Goal: Information Seeking & Learning: Learn about a topic

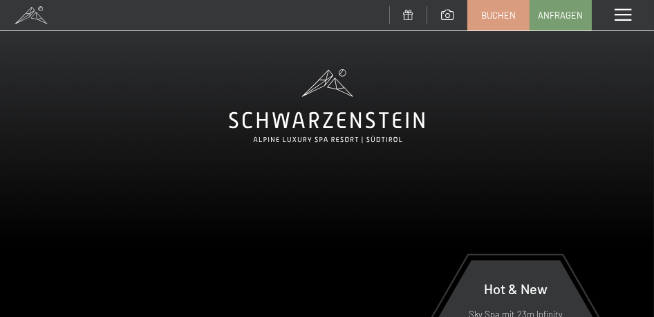
click at [484, 201] on video at bounding box center [327, 245] width 654 height 491
click at [611, 161] on video at bounding box center [327, 245] width 654 height 491
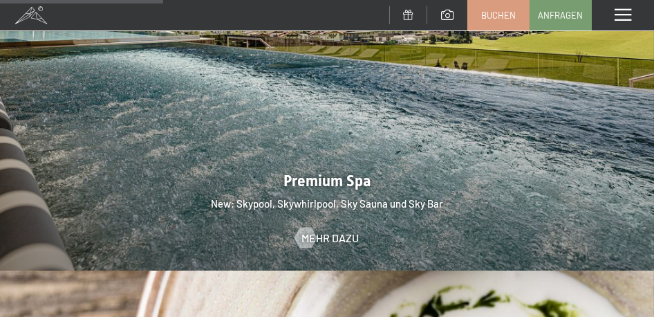
scroll to position [1727, 0]
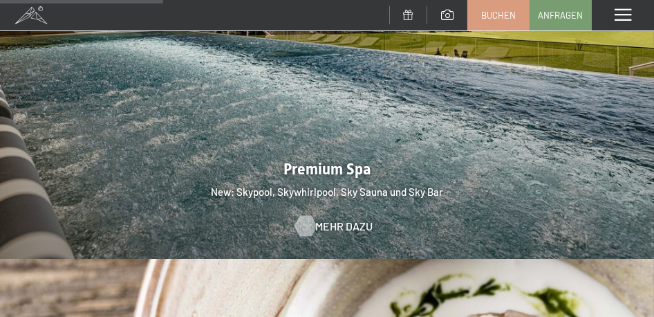
click at [337, 219] on span "Mehr dazu" at bounding box center [344, 226] width 57 height 15
click at [322, 219] on span "Mehr dazu" at bounding box center [344, 226] width 57 height 15
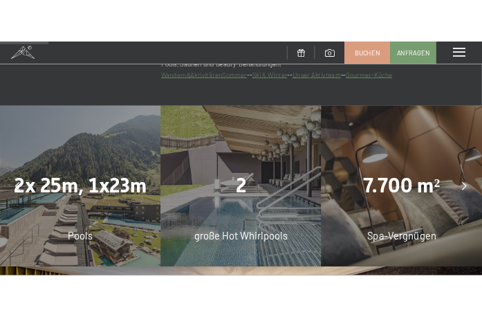
scroll to position [723, 0]
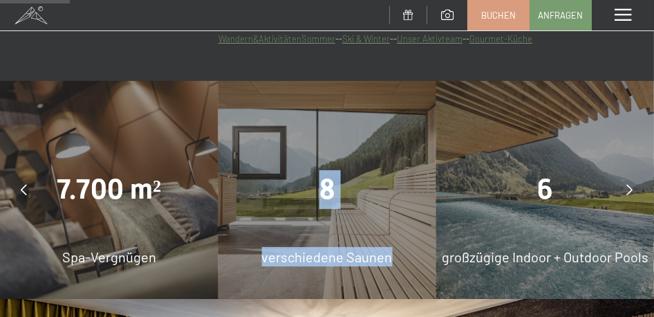
click at [322, 211] on div "8 verschiedene Saunen" at bounding box center [327, 190] width 218 height 218
click at [323, 260] on span "verschiedene Saunen" at bounding box center [326, 256] width 131 height 17
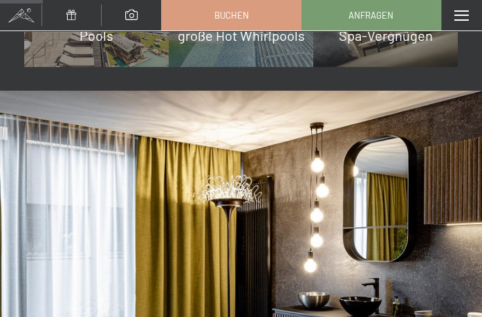
click at [387, 39] on span "Spa-Vergnügen" at bounding box center [386, 35] width 94 height 17
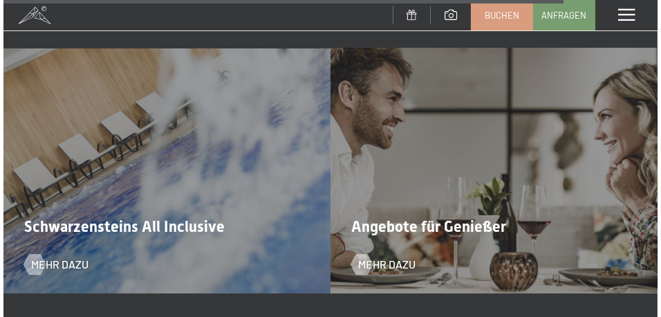
scroll to position [4909, 0]
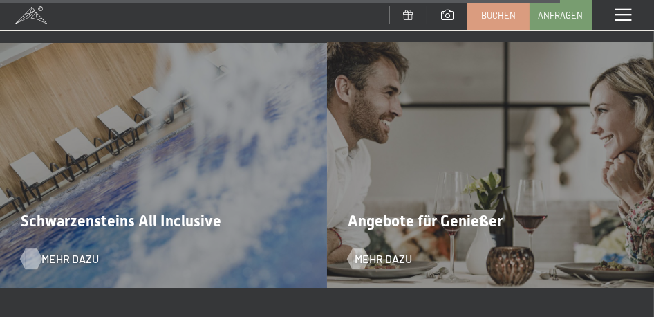
click at [71, 252] on span "Mehr dazu" at bounding box center [69, 259] width 57 height 15
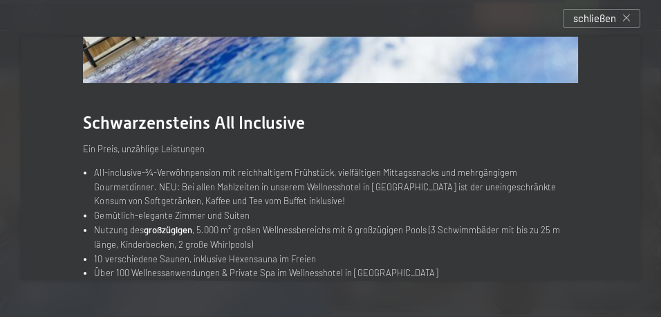
scroll to position [196, 0]
